Goal: Information Seeking & Learning: Check status

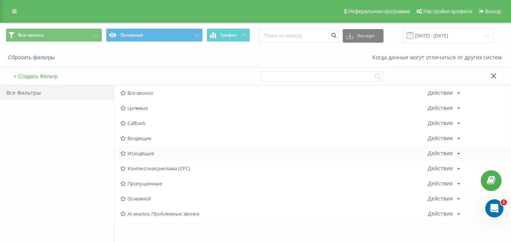
click at [146, 151] on span "Исходящие" at bounding box center [273, 153] width 307 height 5
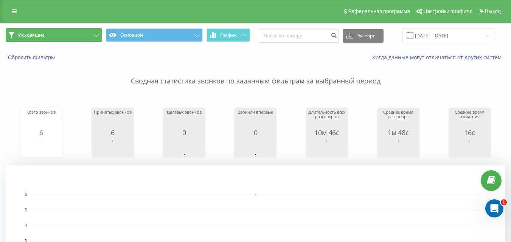
click at [67, 40] on button "Исходящие" at bounding box center [54, 35] width 96 height 14
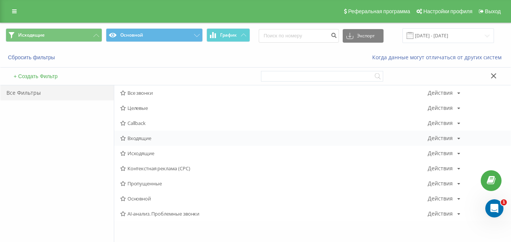
click at [139, 141] on span "Входящие" at bounding box center [273, 138] width 307 height 5
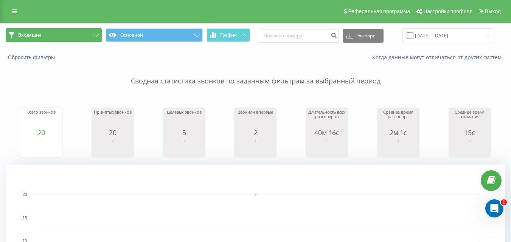
click at [79, 37] on button "Входящие" at bounding box center [54, 35] width 96 height 14
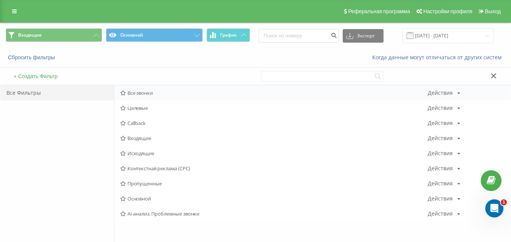
click at [139, 90] on span "Все звонки" at bounding box center [273, 92] width 307 height 5
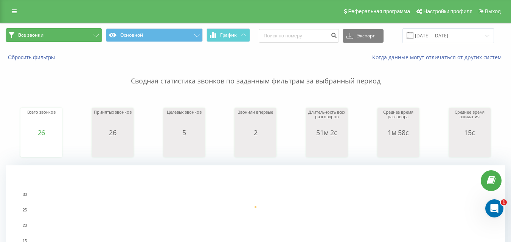
click at [73, 33] on button "Все звонки" at bounding box center [54, 35] width 96 height 14
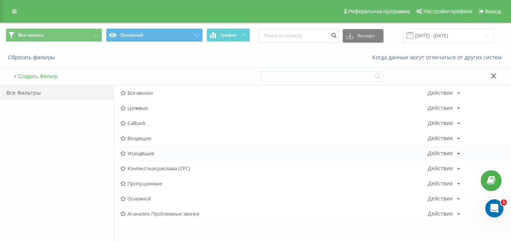
click at [163, 152] on span "Исходящие" at bounding box center [273, 153] width 307 height 5
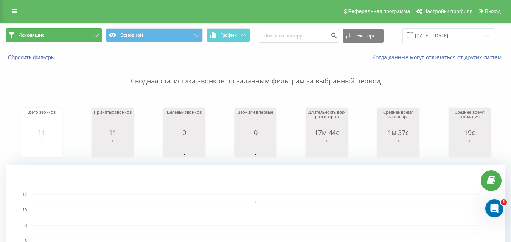
click at [69, 40] on button "Исходящие" at bounding box center [54, 35] width 96 height 14
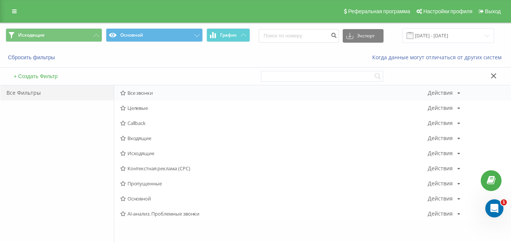
click at [140, 94] on span "Все звонки" at bounding box center [273, 92] width 307 height 5
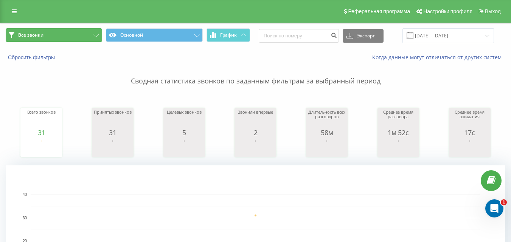
click at [55, 36] on button "Все звонки" at bounding box center [54, 35] width 96 height 14
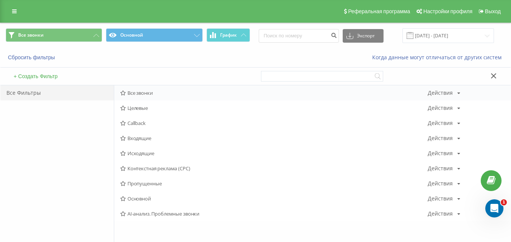
click at [138, 96] on div "Все звонки Действия Редактировать Копировать Удалить По умолчанию Поделиться" at bounding box center [312, 92] width 396 height 15
click at [138, 94] on span "Все звонки" at bounding box center [273, 92] width 307 height 5
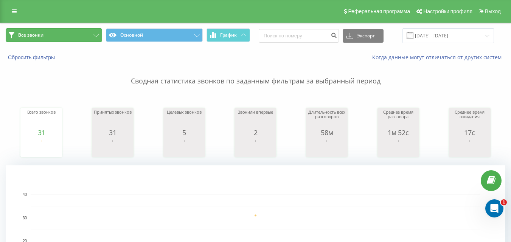
click at [73, 34] on button "Все звонки" at bounding box center [54, 35] width 96 height 14
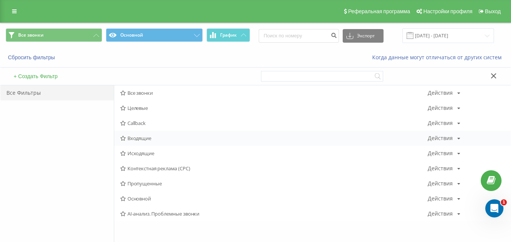
click at [136, 136] on div "Входящие Действия Редактировать Копировать Удалить По умолчанию Поделиться" at bounding box center [312, 138] width 396 height 15
click at [135, 154] on span "Исходящие" at bounding box center [273, 153] width 307 height 5
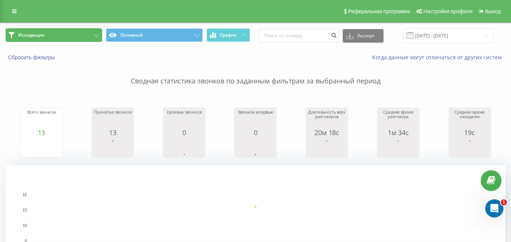
click at [57, 32] on button "Исходящие" at bounding box center [54, 35] width 96 height 14
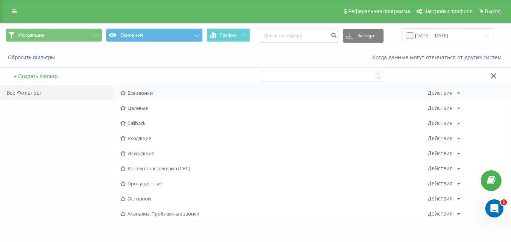
click at [156, 93] on span "Все звонки" at bounding box center [273, 92] width 307 height 5
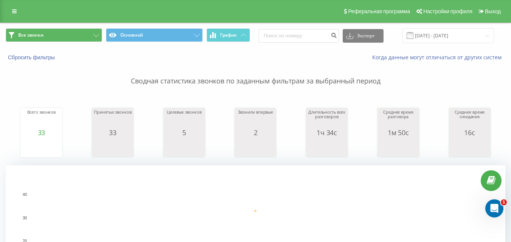
click at [75, 30] on div "Все звонки Основной График Экспорт .csv .xls .xlsx [DATE] - [DATE]" at bounding box center [255, 35] width 510 height 25
click at [76, 36] on button "Все звонки" at bounding box center [54, 35] width 96 height 14
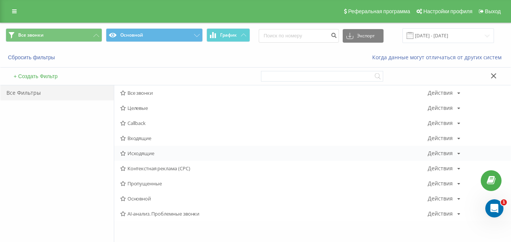
click at [133, 153] on span "Исходящие" at bounding box center [273, 153] width 307 height 5
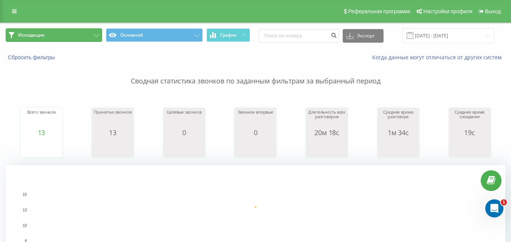
click at [76, 35] on button "Исходящие" at bounding box center [54, 35] width 96 height 14
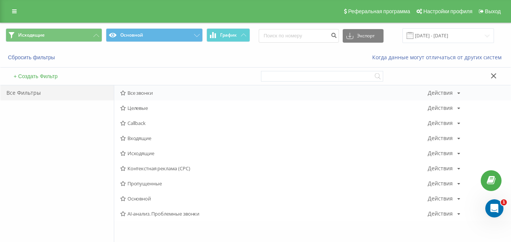
click at [135, 90] on span "Все звонки" at bounding box center [273, 92] width 307 height 5
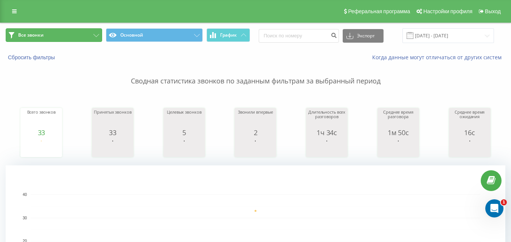
click at [82, 40] on button "Все звонки" at bounding box center [54, 35] width 96 height 14
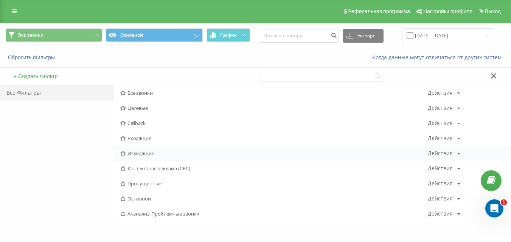
click at [133, 156] on span "Исходящие" at bounding box center [273, 153] width 307 height 5
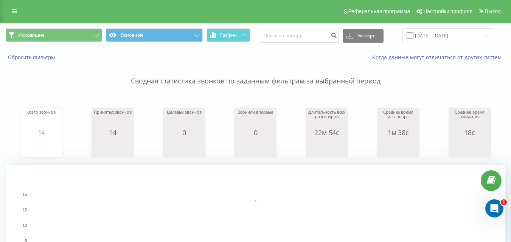
click at [80, 42] on span "Исходящие Основной График" at bounding box center [128, 35] width 244 height 15
click at [90, 36] on button "Исходящие" at bounding box center [54, 35] width 96 height 14
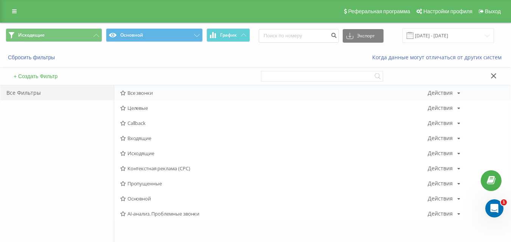
click at [163, 96] on div "Все звонки Действия Редактировать Копировать Удалить По умолчанию Поделиться" at bounding box center [312, 92] width 396 height 15
click at [145, 96] on span "Все звонки" at bounding box center [273, 92] width 307 height 5
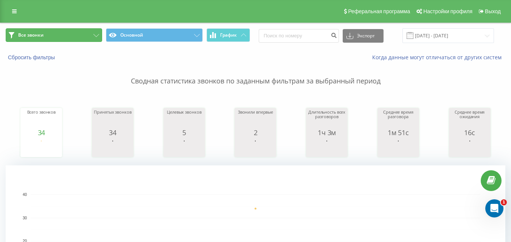
click at [72, 33] on button "Все звонки" at bounding box center [54, 35] width 96 height 14
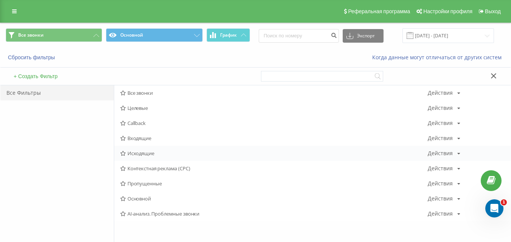
click at [150, 153] on span "Исходящие" at bounding box center [273, 153] width 307 height 5
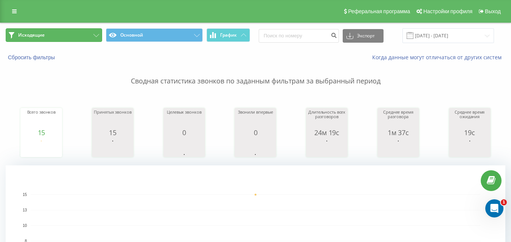
click at [51, 32] on button "Исходящие" at bounding box center [54, 35] width 96 height 14
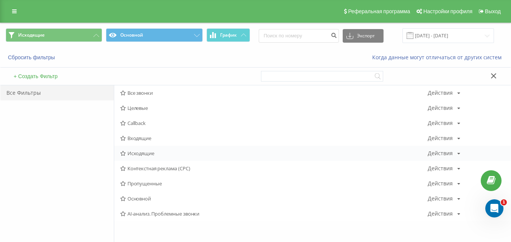
click at [132, 156] on span "Исходящие" at bounding box center [273, 153] width 307 height 5
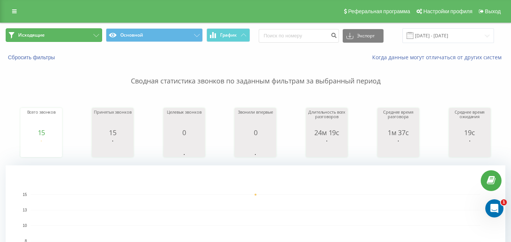
click at [70, 38] on button "Исходящие" at bounding box center [54, 35] width 96 height 14
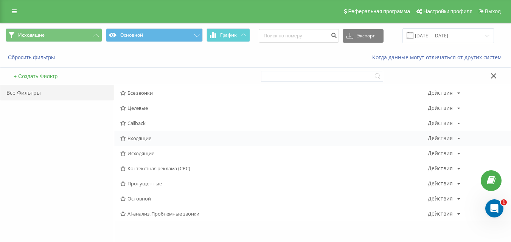
click at [133, 142] on div "Входящие Действия Редактировать Копировать Удалить По умолчанию Поделиться" at bounding box center [312, 138] width 396 height 15
click at [133, 139] on span "Входящие" at bounding box center [273, 138] width 307 height 5
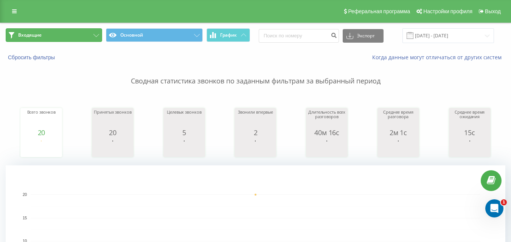
click at [73, 36] on button "Входящие" at bounding box center [54, 35] width 96 height 14
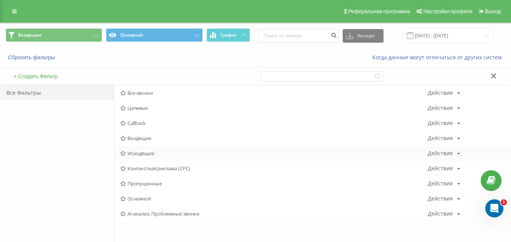
click at [153, 149] on div "Исходящие Действия Редактировать Копировать Удалить По умолчанию Поделиться" at bounding box center [312, 153] width 396 height 15
click at [153, 152] on span "Исходящие" at bounding box center [273, 153] width 307 height 5
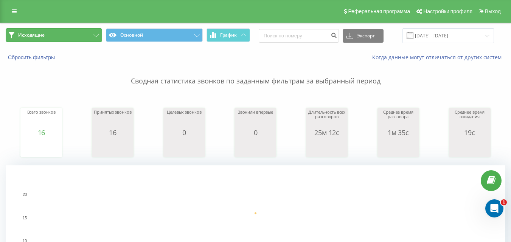
click at [83, 34] on button "Исходящие" at bounding box center [54, 35] width 96 height 14
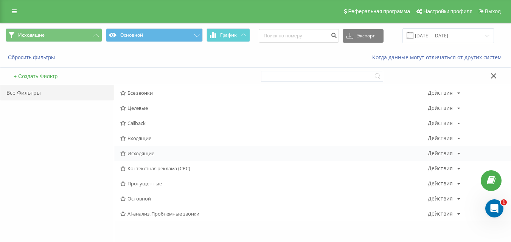
click at [153, 156] on span "Исходящие" at bounding box center [273, 153] width 307 height 5
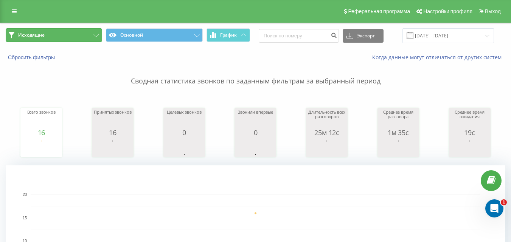
click at [66, 31] on button "Исходящие" at bounding box center [54, 35] width 96 height 14
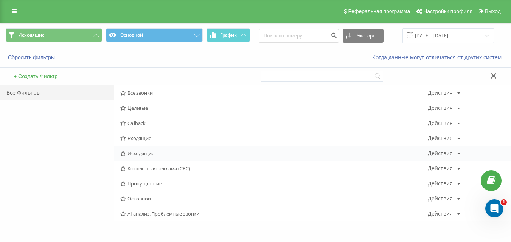
click at [143, 155] on span "Исходящие" at bounding box center [273, 153] width 307 height 5
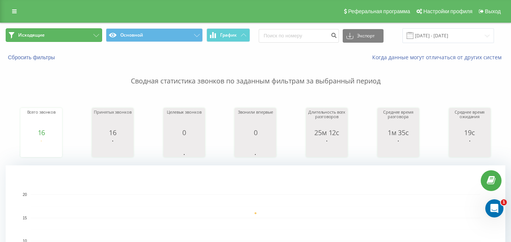
click at [74, 34] on button "Исходящие" at bounding box center [54, 35] width 96 height 14
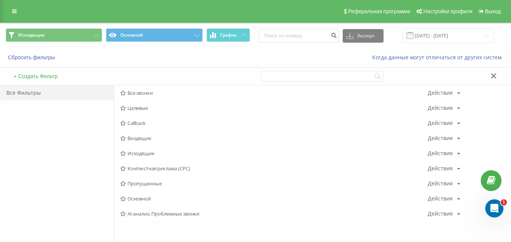
click at [133, 92] on span "Все звонки" at bounding box center [273, 92] width 307 height 5
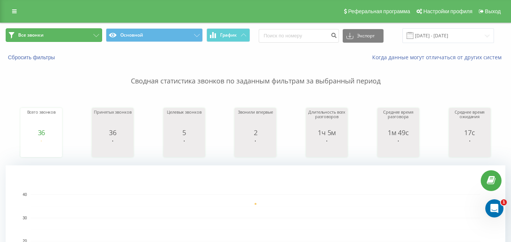
click at [73, 37] on button "Все звонки" at bounding box center [54, 35] width 96 height 14
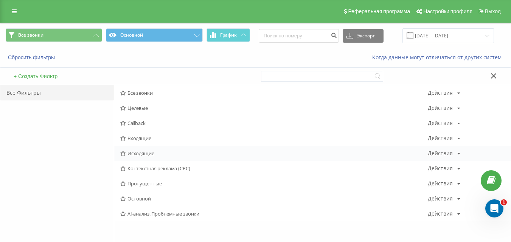
click at [135, 152] on span "Исходящие" at bounding box center [273, 153] width 307 height 5
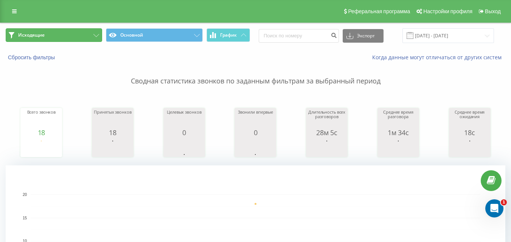
click at [61, 37] on button "Исходящие" at bounding box center [54, 35] width 96 height 14
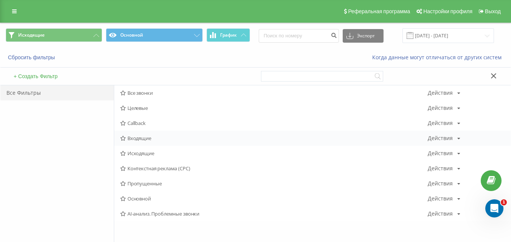
click at [137, 138] on span "Входящие" at bounding box center [273, 138] width 307 height 5
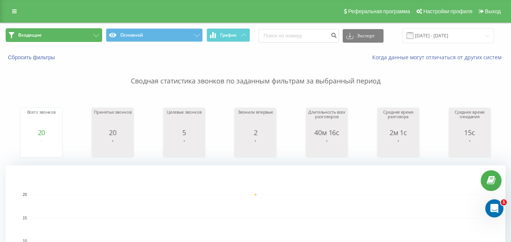
click at [65, 38] on button "Входящие" at bounding box center [54, 35] width 96 height 14
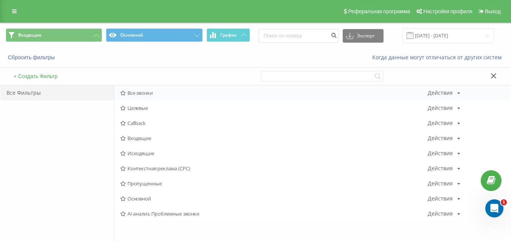
click at [146, 100] on div "Все звонки Действия Редактировать Копировать Удалить По умолчанию Поделиться Це…" at bounding box center [312, 153] width 396 height 136
click at [147, 94] on span "Все звонки" at bounding box center [273, 92] width 307 height 5
